Goal: Check status: Check status

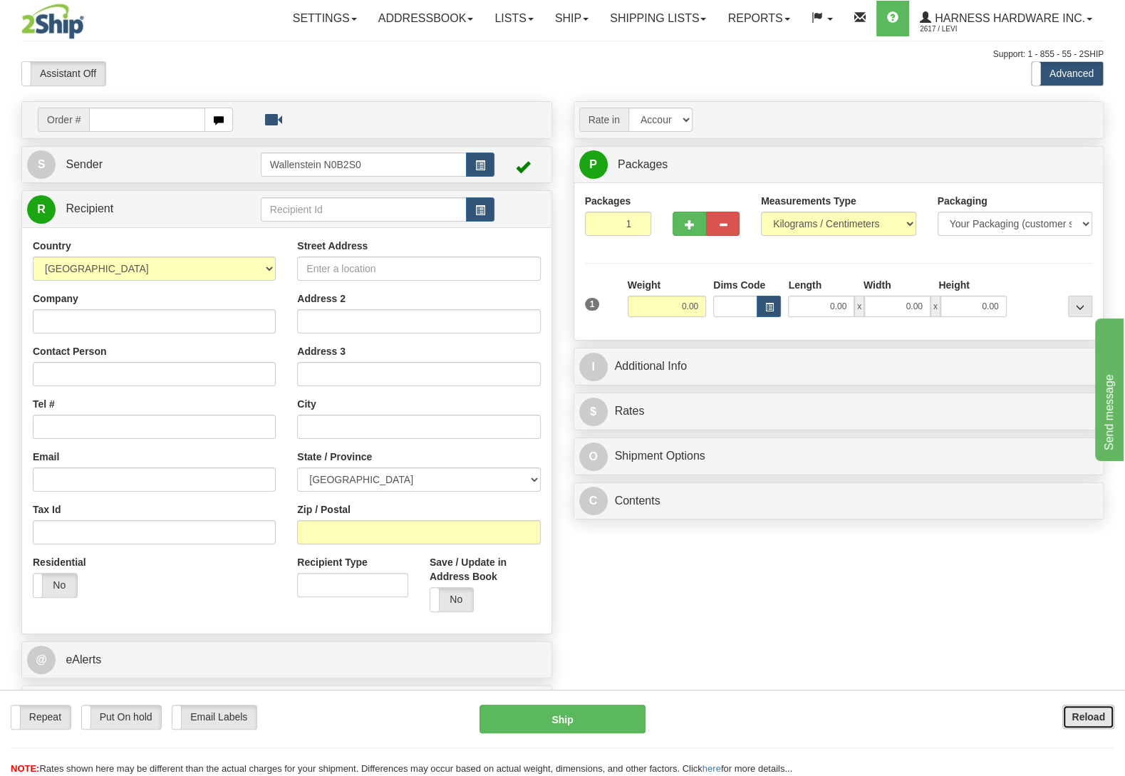
click at [1071, 719] on button "Reload" at bounding box center [1088, 717] width 52 height 24
click at [667, 16] on link "Shipping lists" at bounding box center [658, 19] width 118 height 36
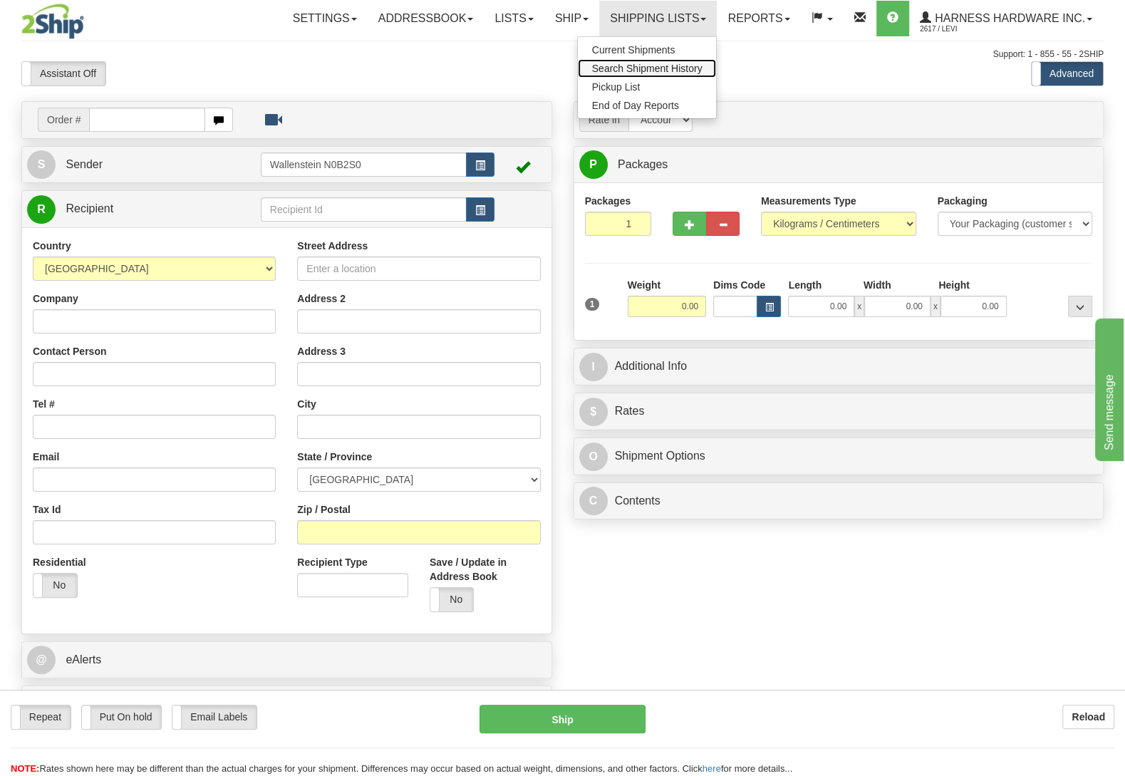
click at [653, 61] on link "Search Shipment History" at bounding box center [647, 68] width 139 height 19
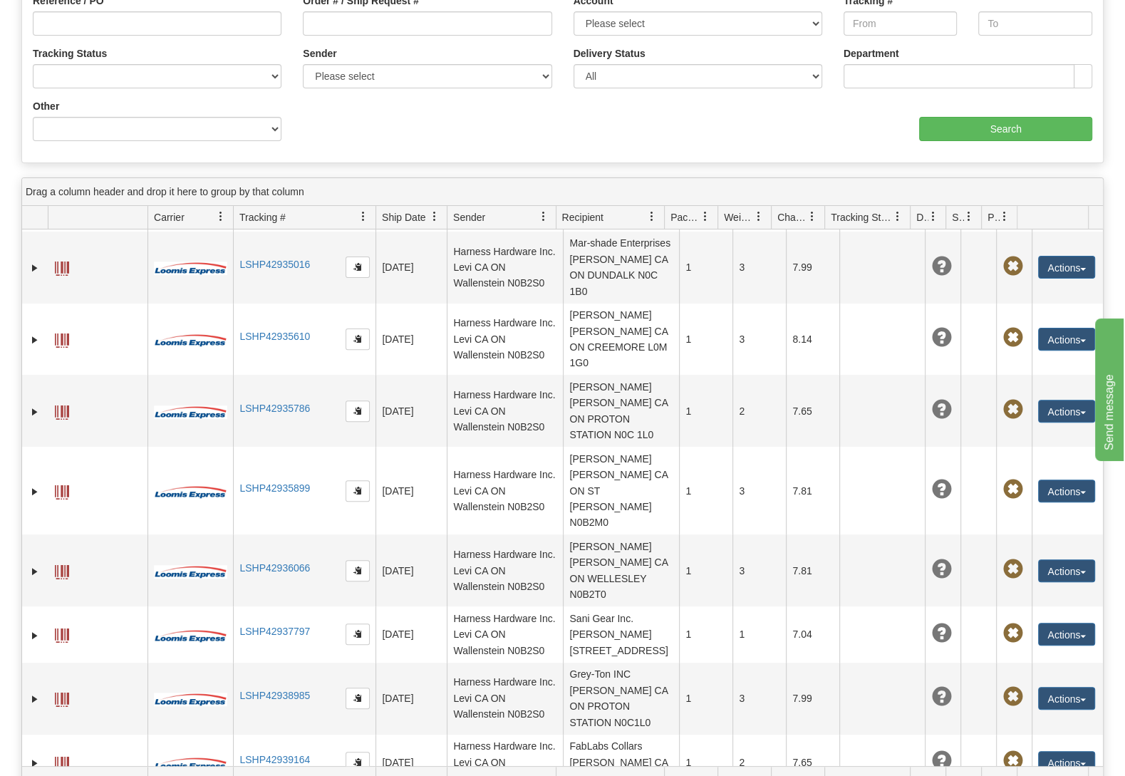
scroll to position [546, 0]
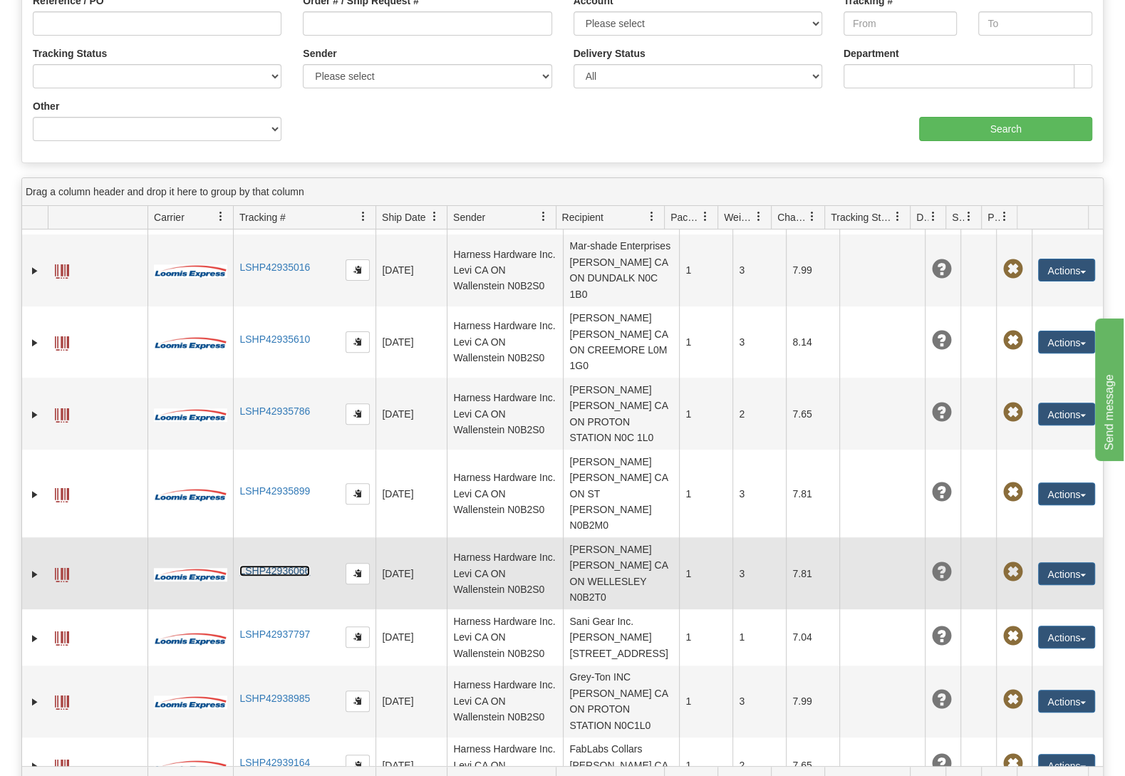
click at [269, 565] on link "LSHP42936066" at bounding box center [274, 570] width 71 height 11
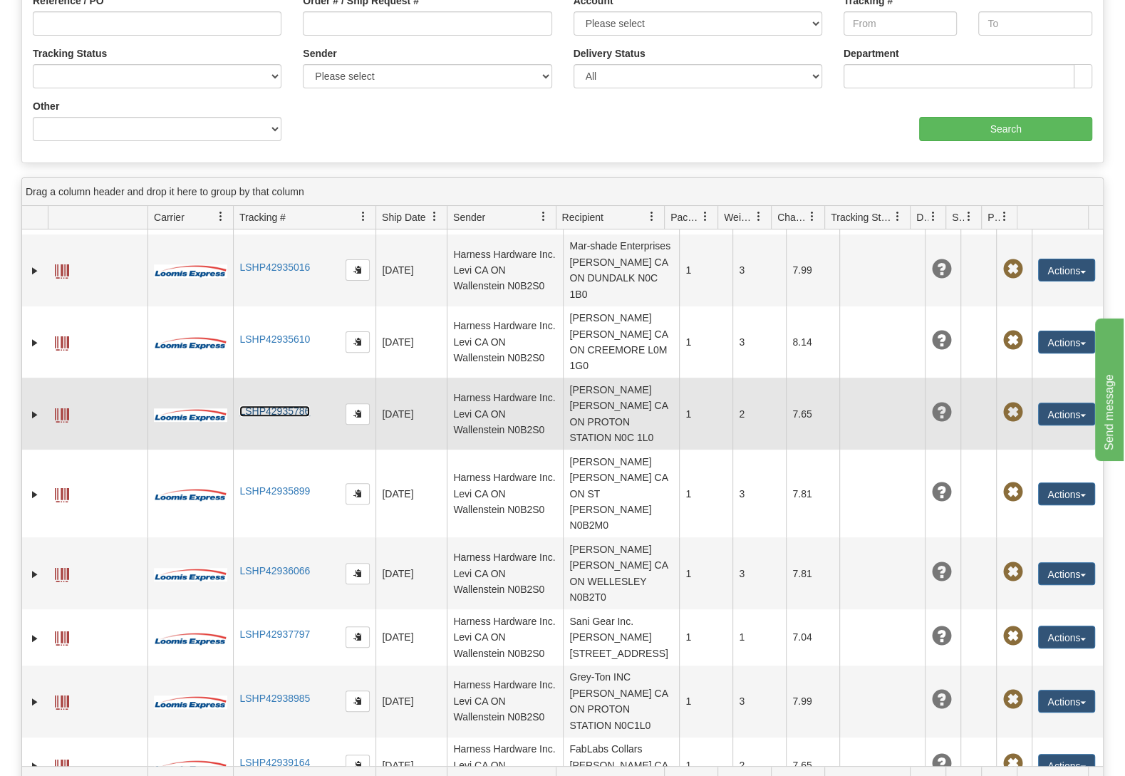
click at [261, 405] on link "LSHP42935786" at bounding box center [274, 410] width 71 height 11
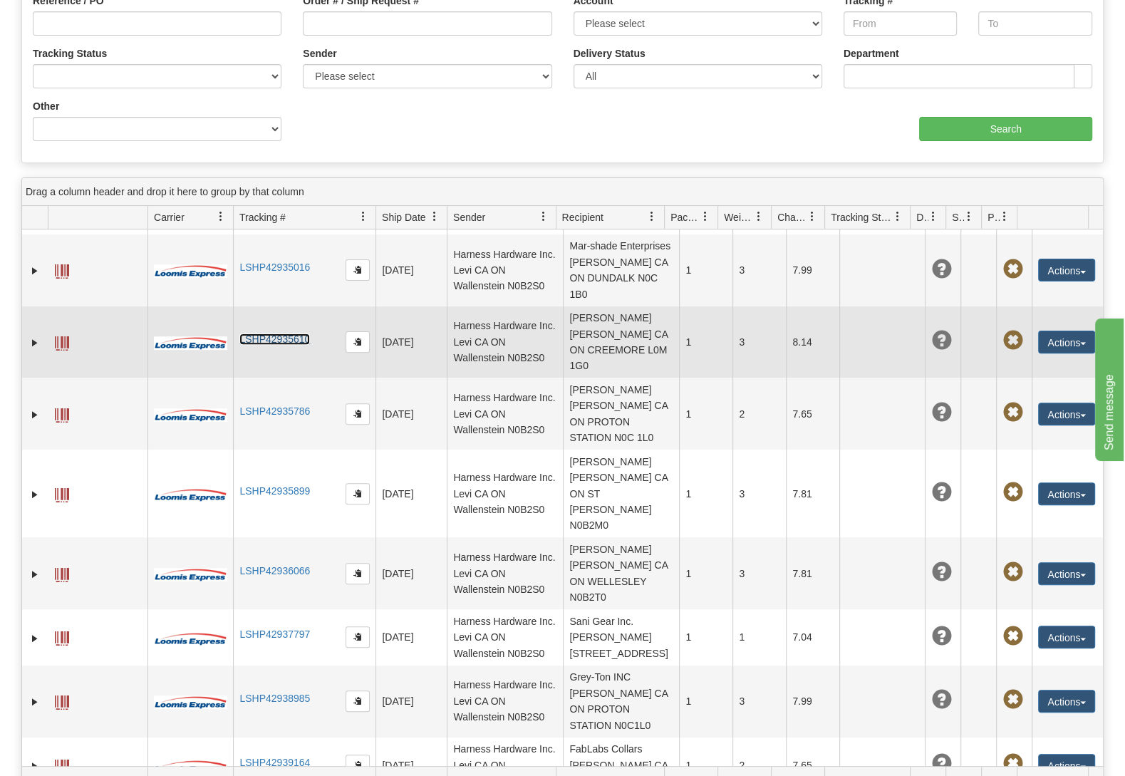
click at [281, 333] on link "LSHP42935610" at bounding box center [274, 338] width 71 height 11
